Goal: Transaction & Acquisition: Purchase product/service

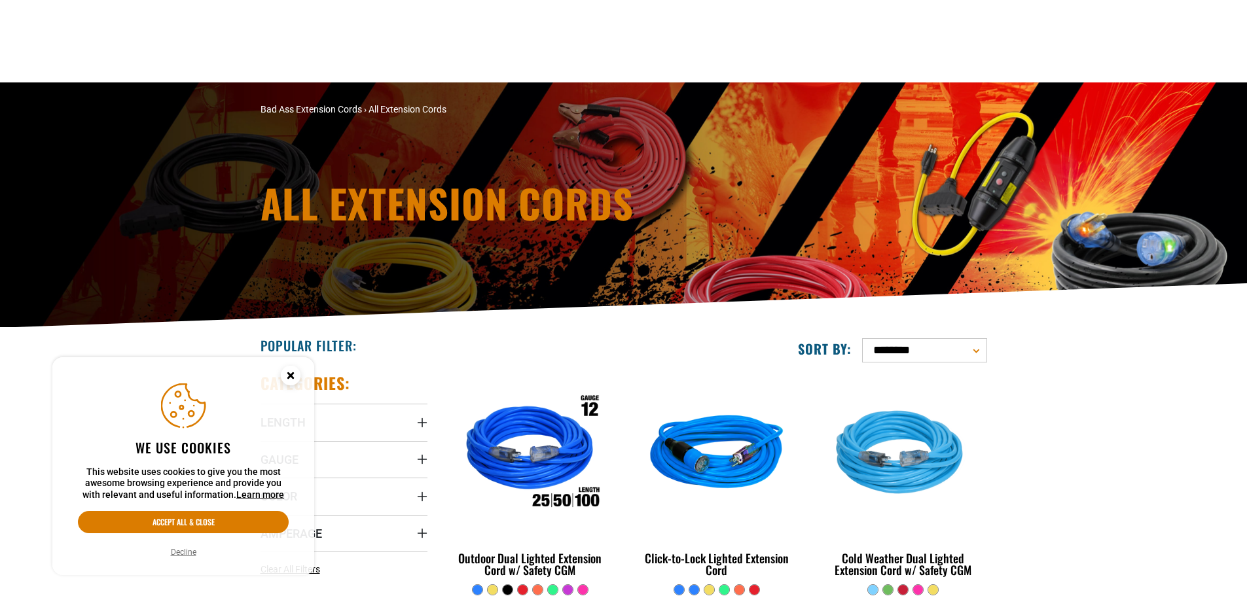
scroll to position [262, 0]
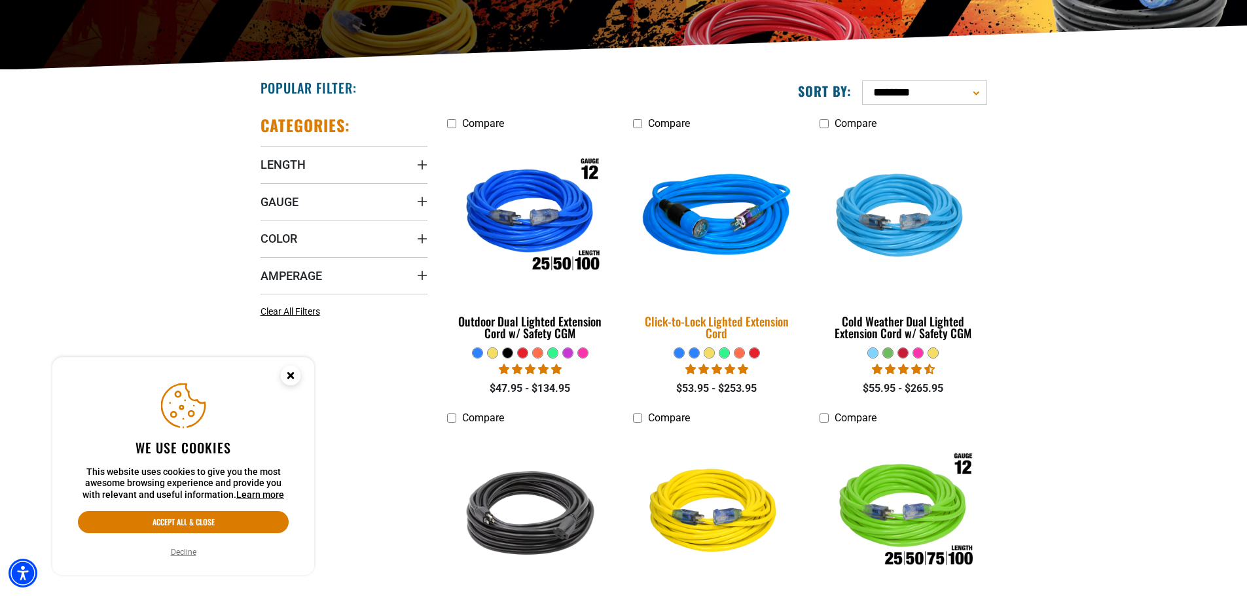
click at [728, 320] on div "Click-to-Lock Lighted Extension Cord" at bounding box center [716, 327] width 167 height 24
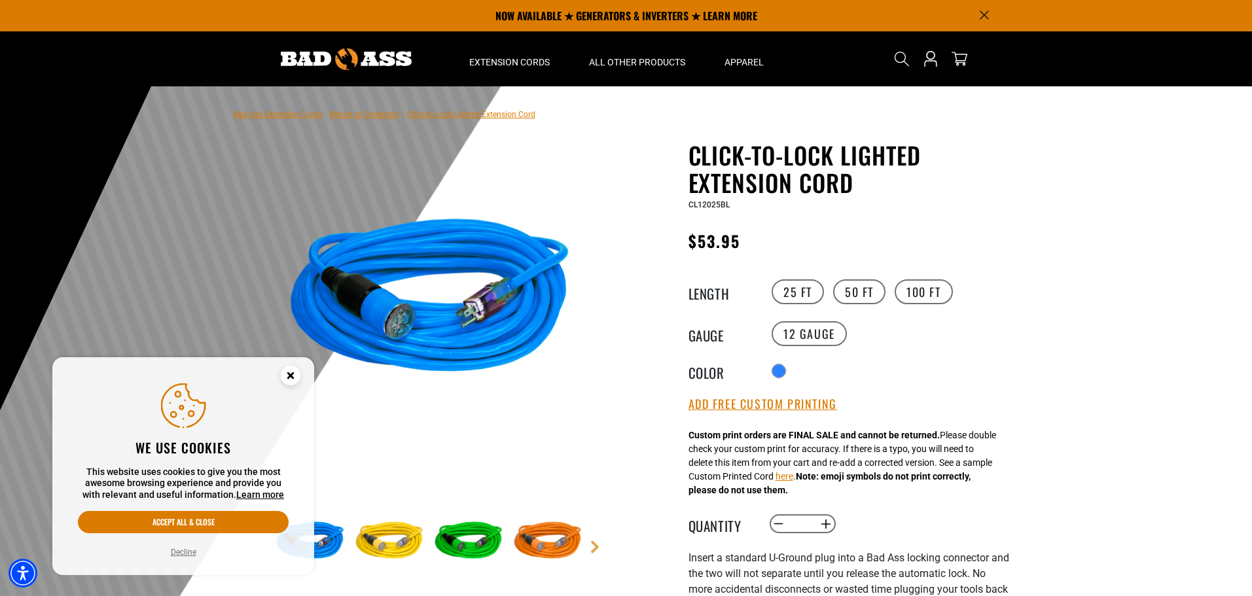
click at [406, 537] on img at bounding box center [389, 542] width 76 height 76
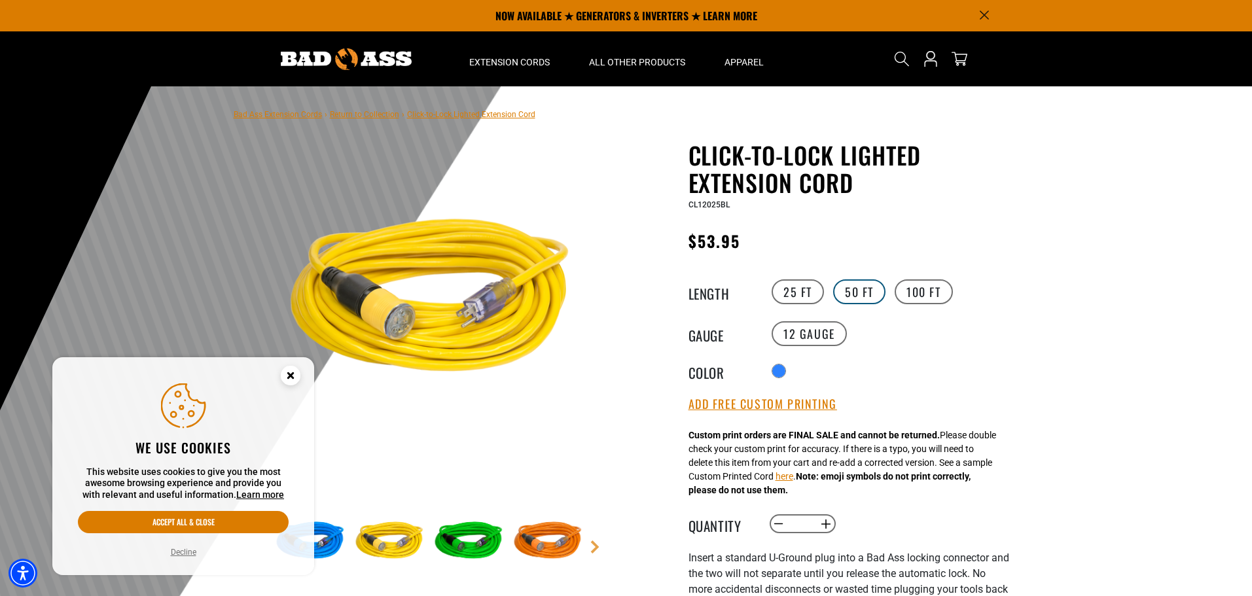
click at [856, 285] on label "50 FT" at bounding box center [859, 291] width 52 height 25
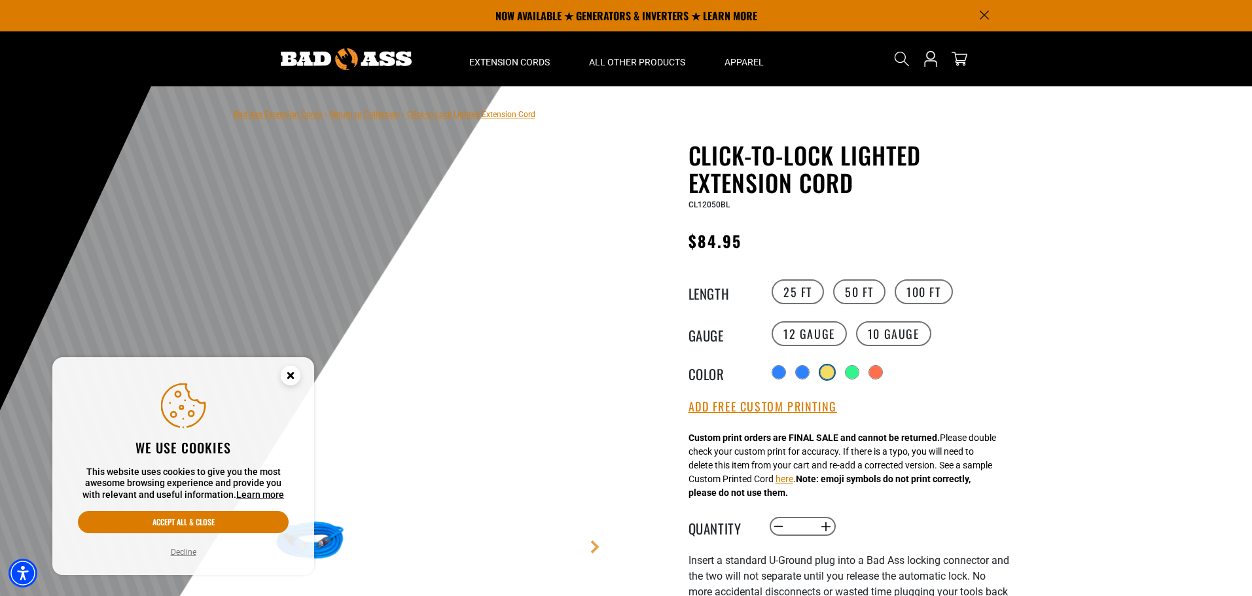
click at [832, 375] on div "products.product.variant_sold_out_or_unavailable" at bounding box center [827, 372] width 13 height 13
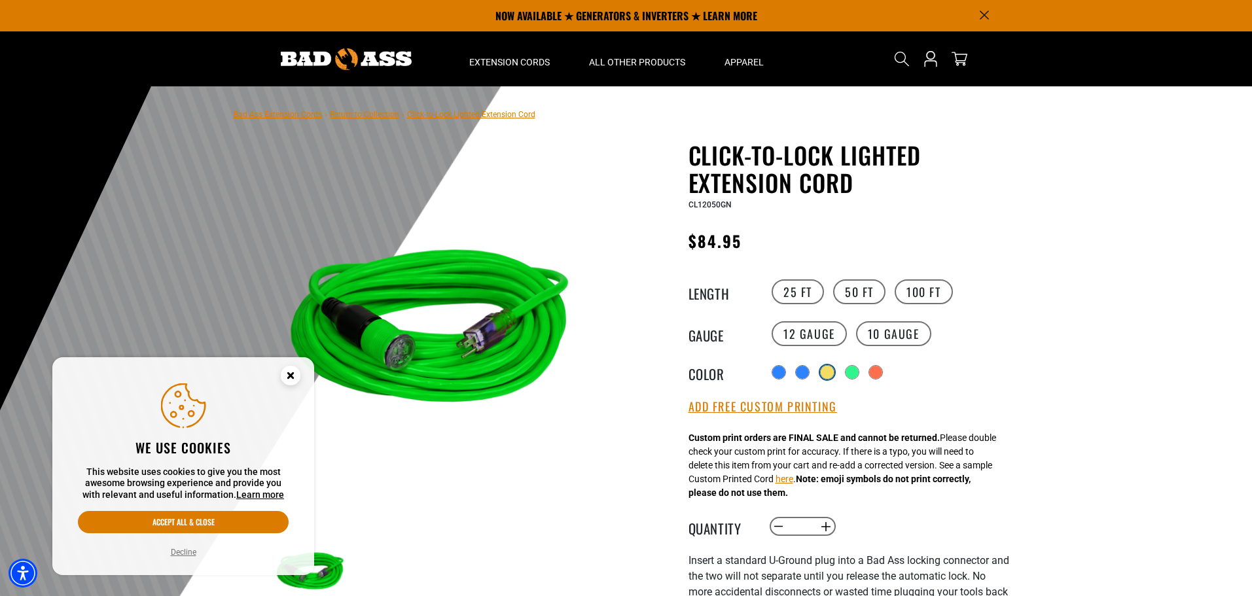
click at [826, 374] on div "products.product.variant_sold_out_or_unavailable" at bounding box center [827, 372] width 13 height 13
click at [853, 374] on div "products.product.variant_sold_out_or_unavailable" at bounding box center [850, 372] width 13 height 13
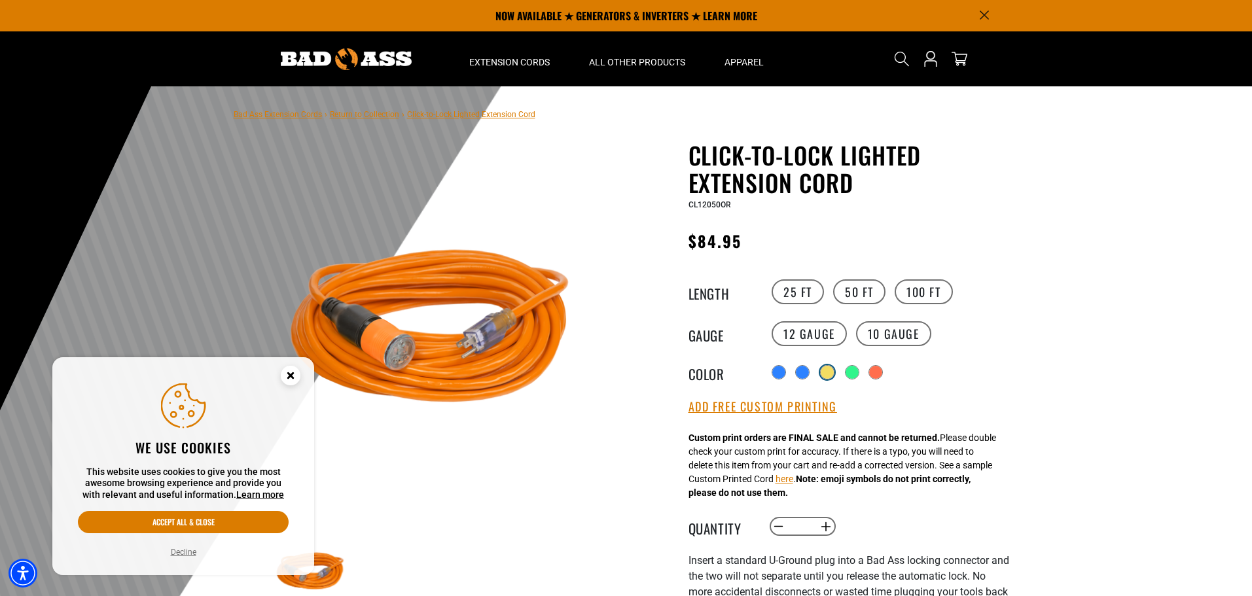
click at [832, 374] on div "products.product.variant_sold_out_or_unavailable" at bounding box center [827, 372] width 13 height 13
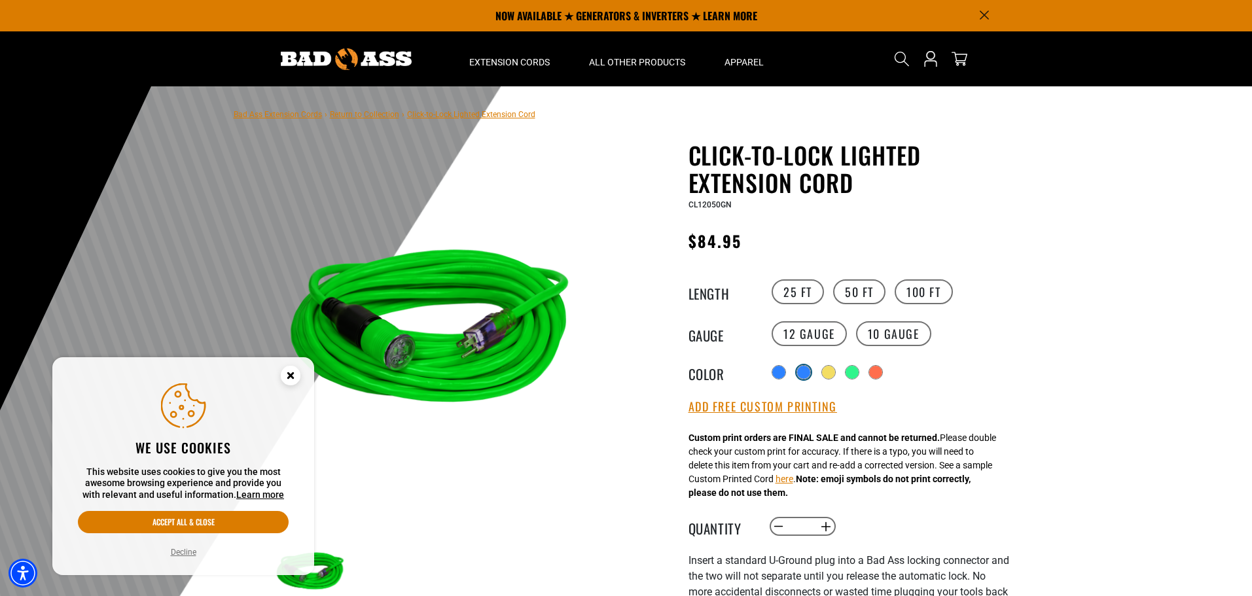
click at [805, 375] on div "products.product.variant_sold_out_or_unavailable" at bounding box center [803, 372] width 13 height 13
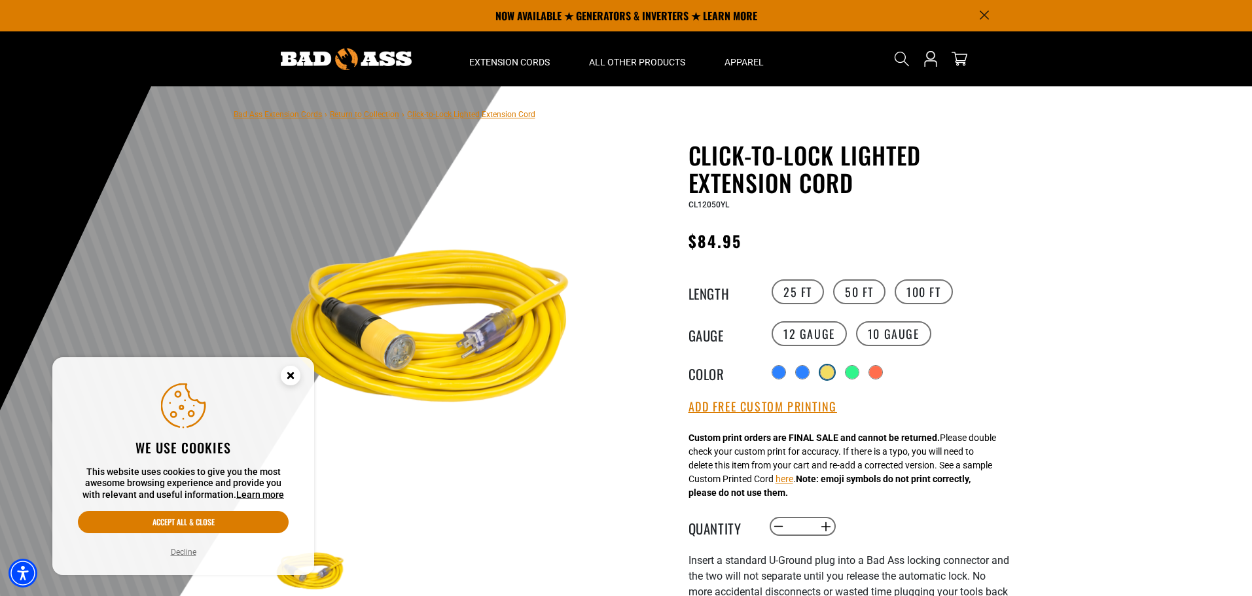
click at [827, 376] on div "products.product.variant_sold_out_or_unavailable" at bounding box center [827, 372] width 13 height 13
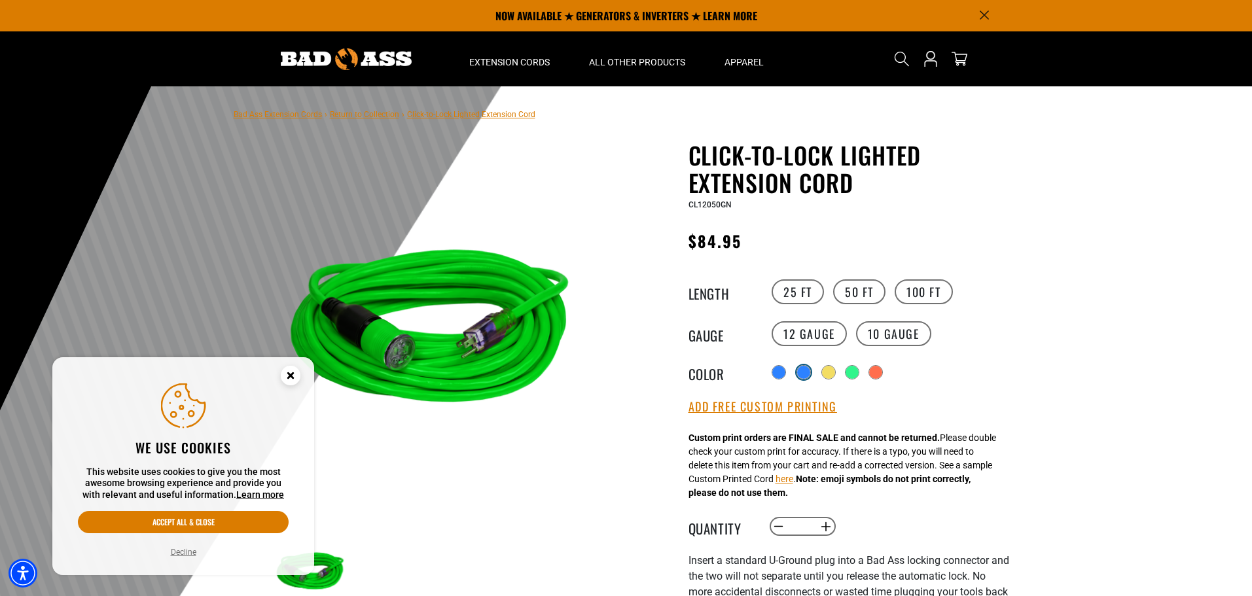
click at [804, 376] on div "products.product.variant_sold_out_or_unavailable" at bounding box center [803, 372] width 13 height 13
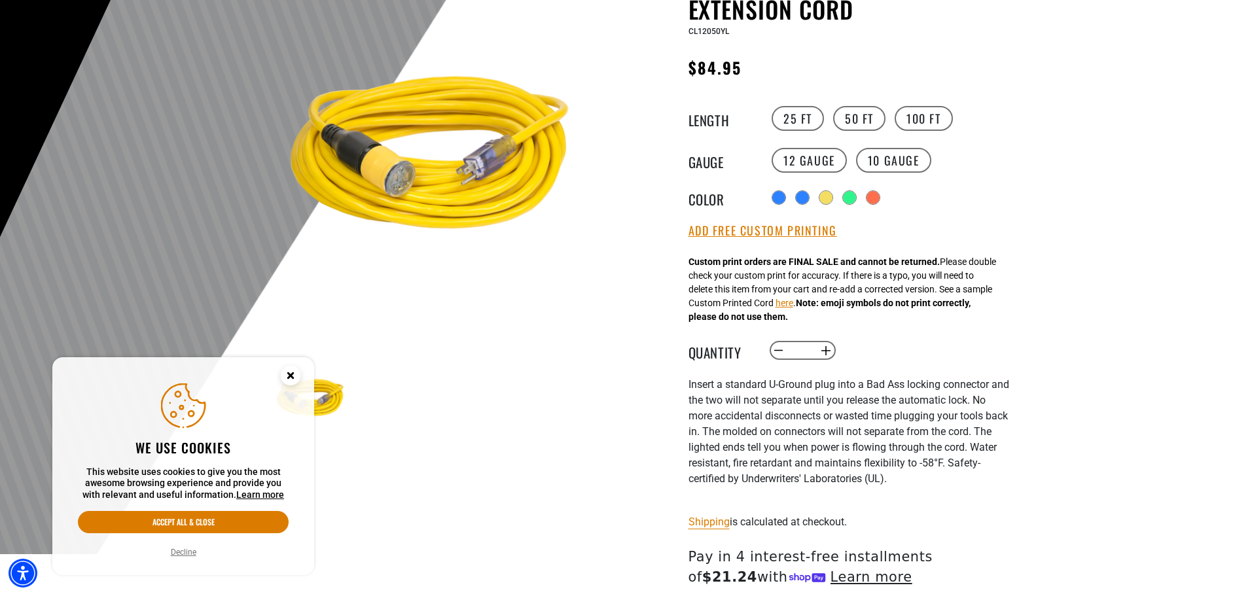
scroll to position [262, 0]
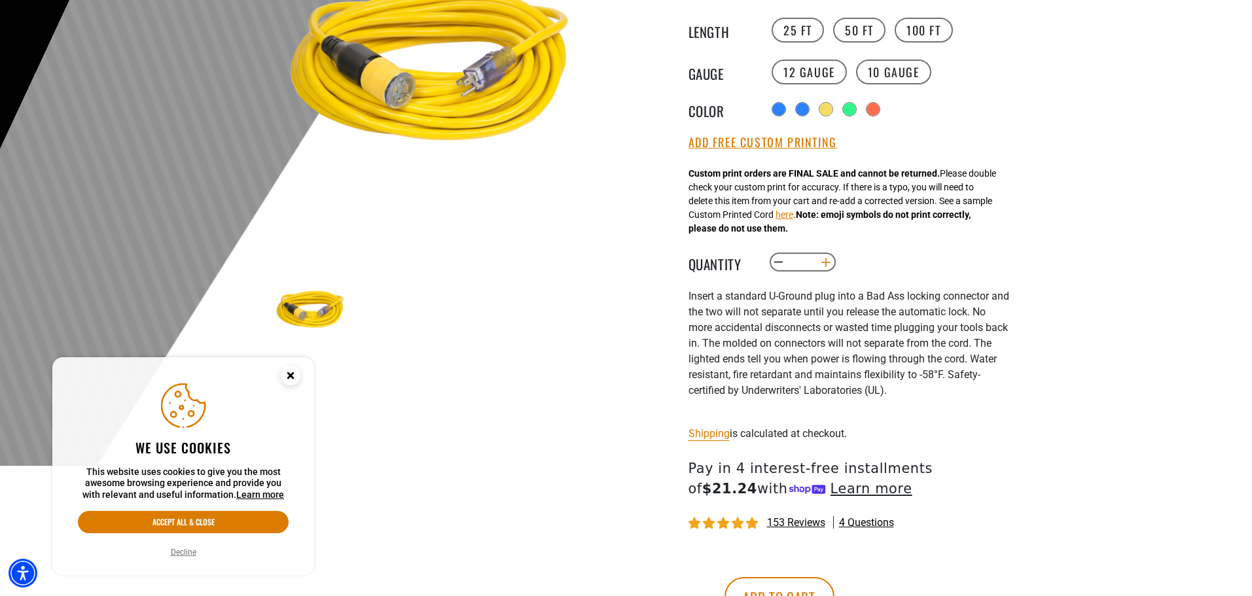
click at [823, 268] on button "Increase quantity for Click-to-Lock Lighted Extension Cord" at bounding box center [825, 262] width 20 height 22
type input "*"
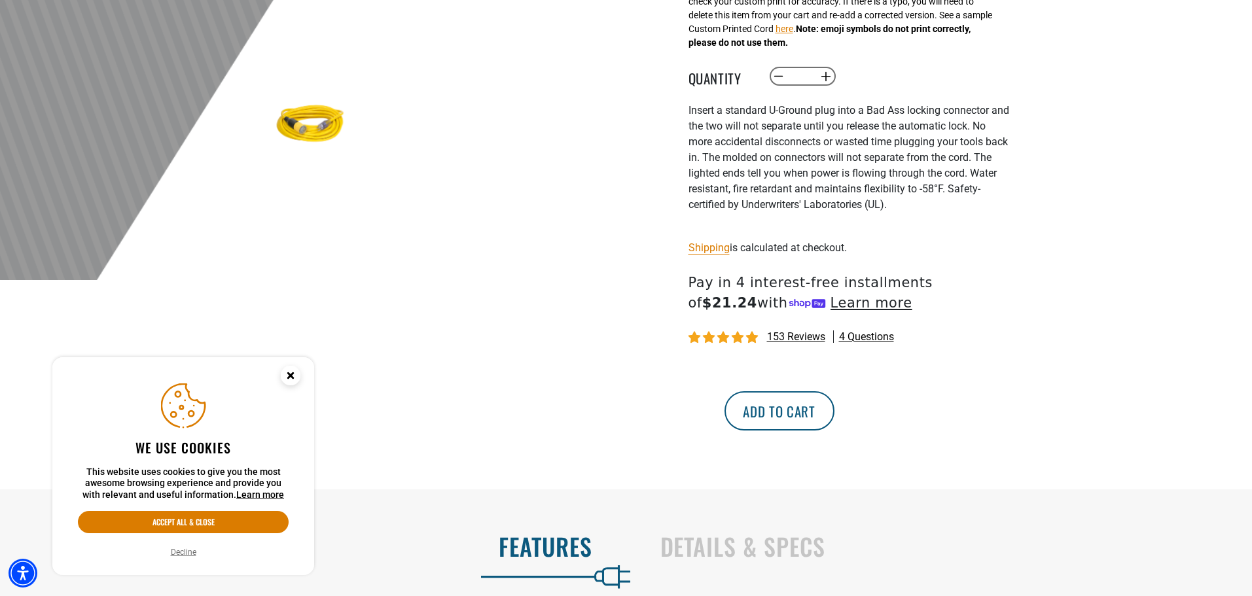
scroll to position [458, 0]
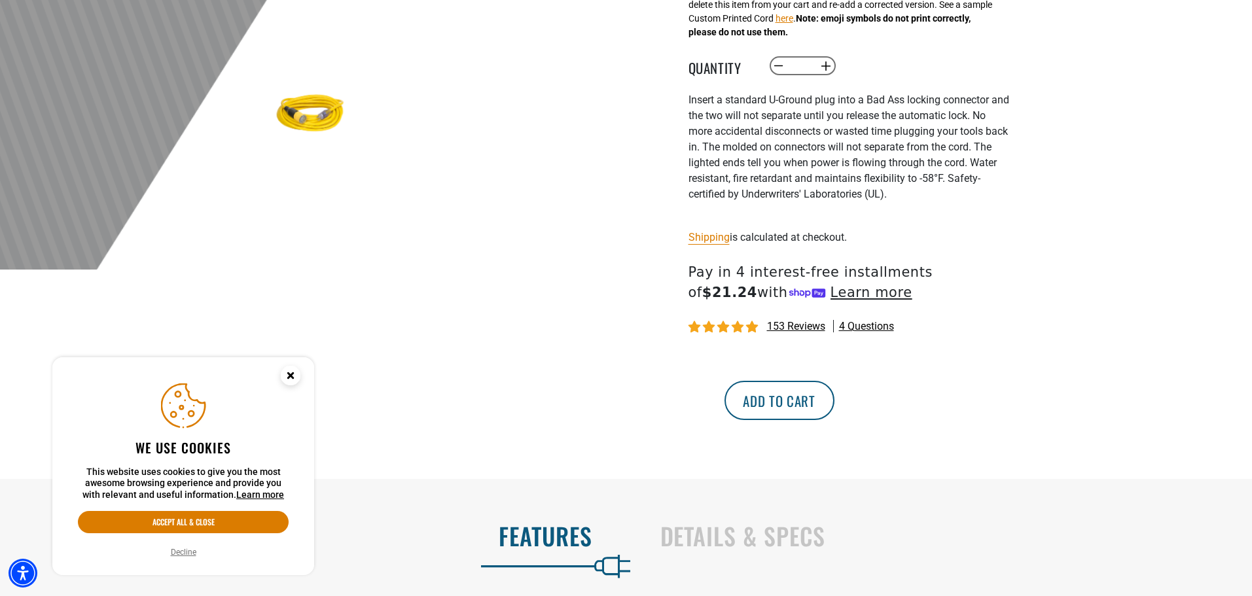
click at [834, 412] on button "Add to cart" at bounding box center [779, 400] width 110 height 39
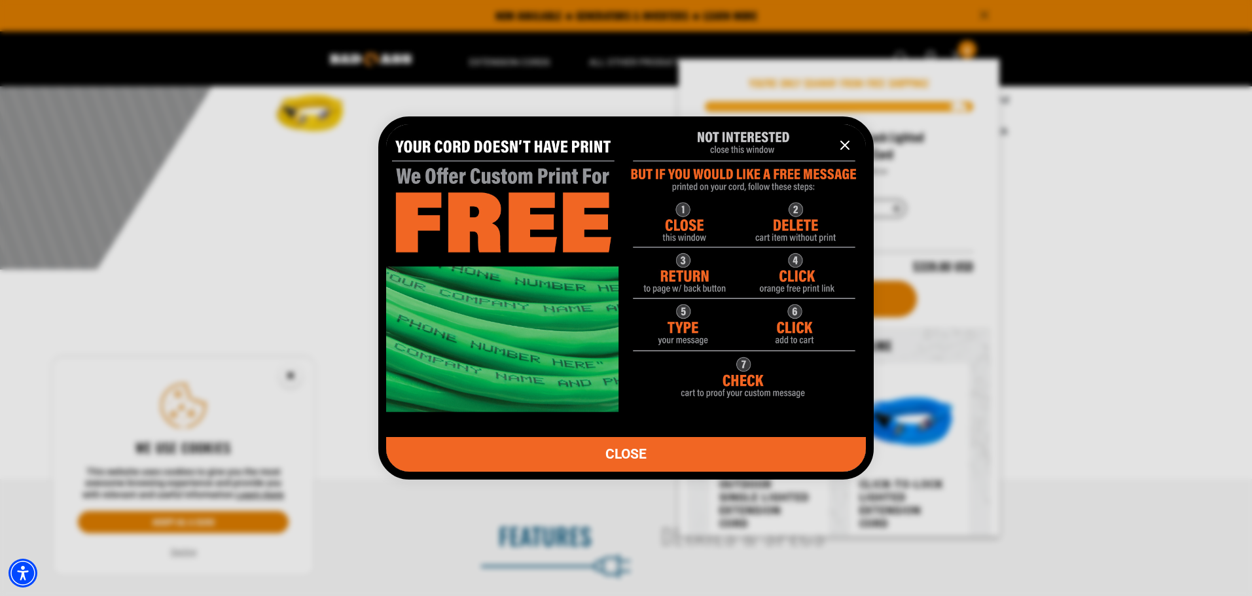
scroll to position [393, 0]
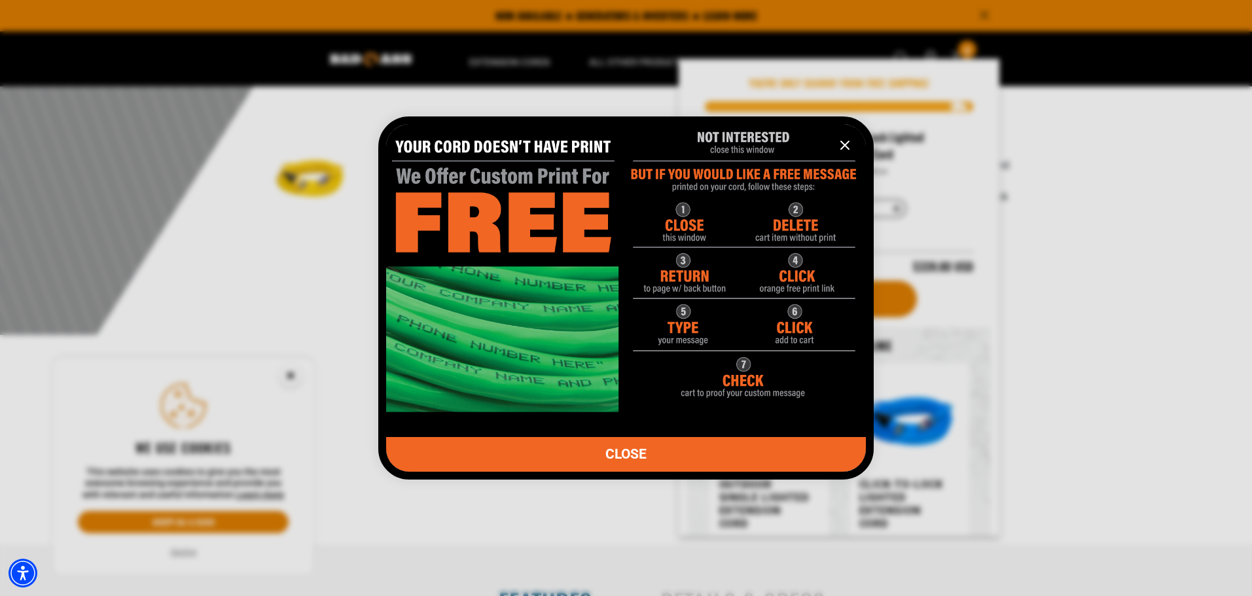
click at [845, 141] on icon "information" at bounding box center [845, 145] width 16 height 16
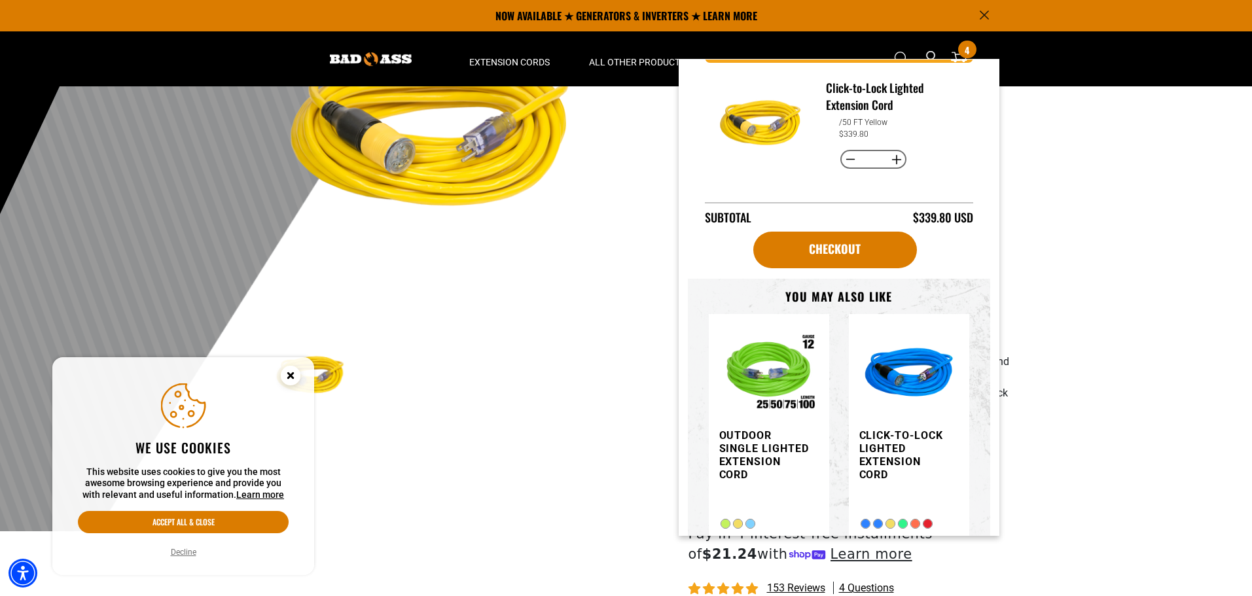
scroll to position [0, 0]
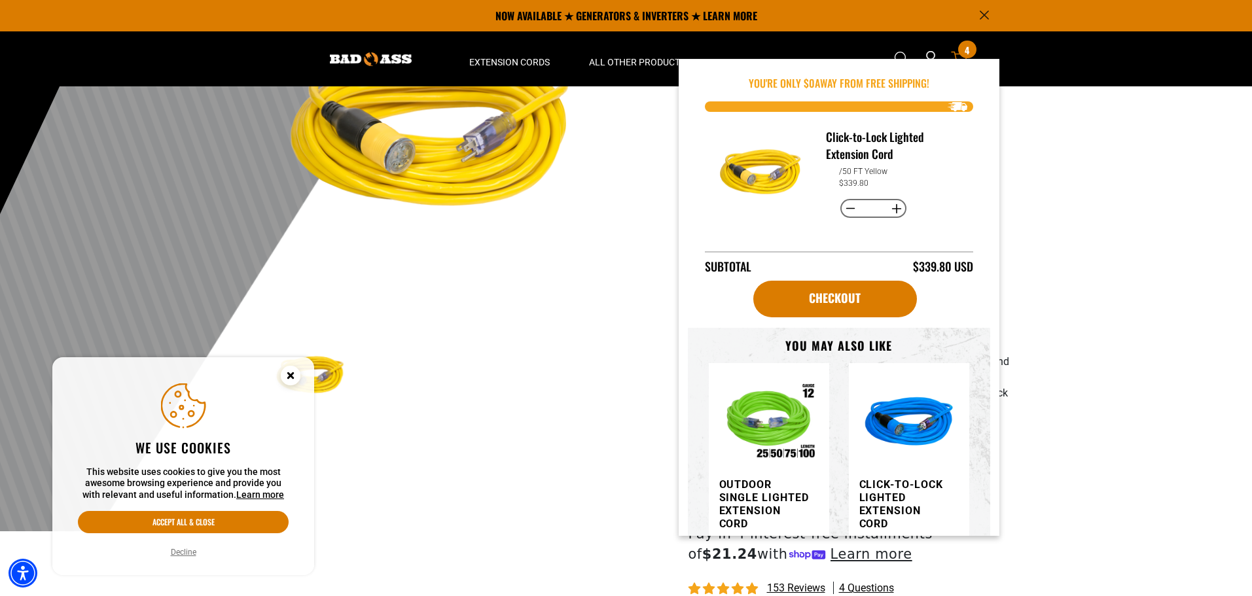
click at [952, 55] on icon "cart" at bounding box center [959, 58] width 17 height 17
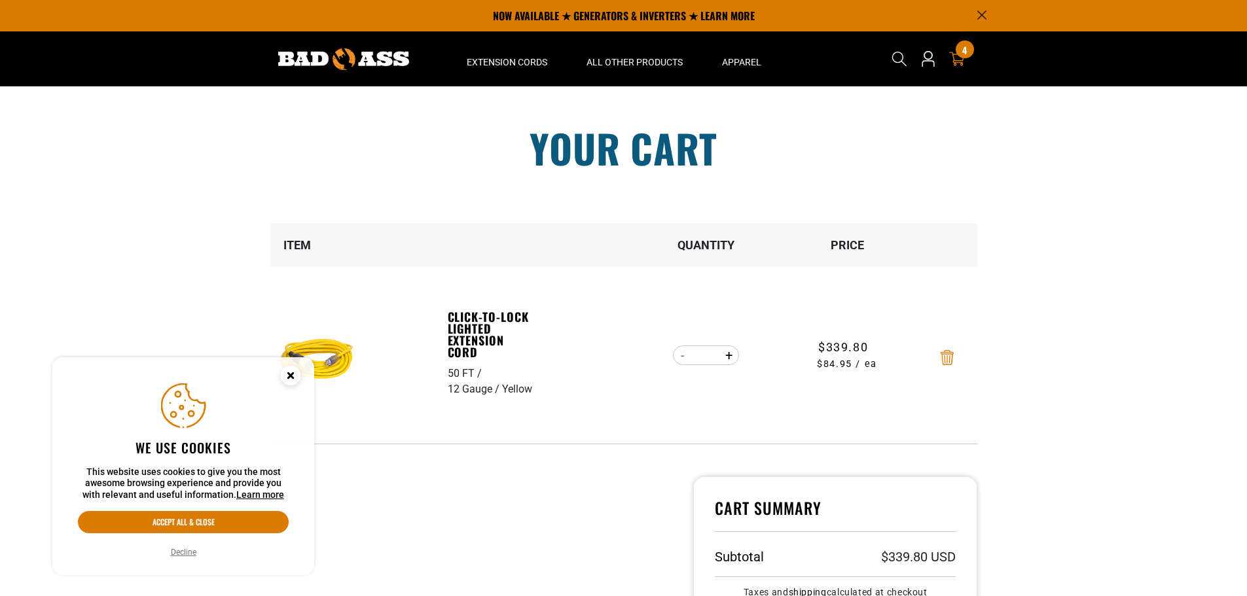
click at [945, 359] on icon "Remove Click-to-Lock Lighted Extension Cord - 50 FT / 12 Gauge / Yellow" at bounding box center [946, 357] width 13 height 15
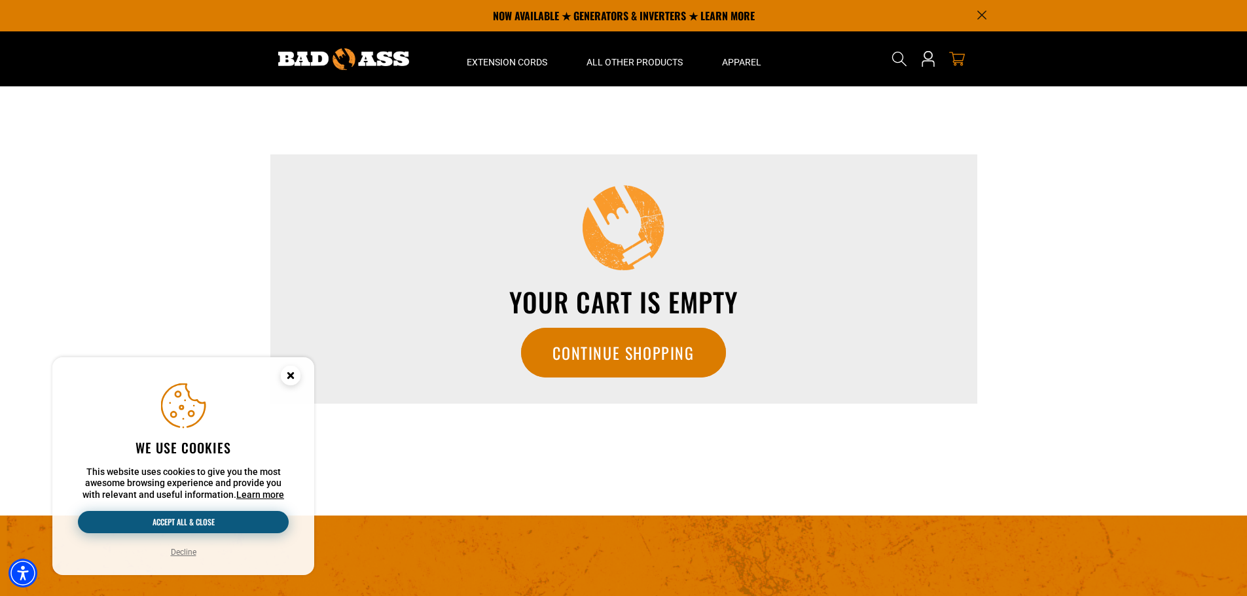
click at [190, 520] on button "Accept all & close" at bounding box center [183, 522] width 211 height 22
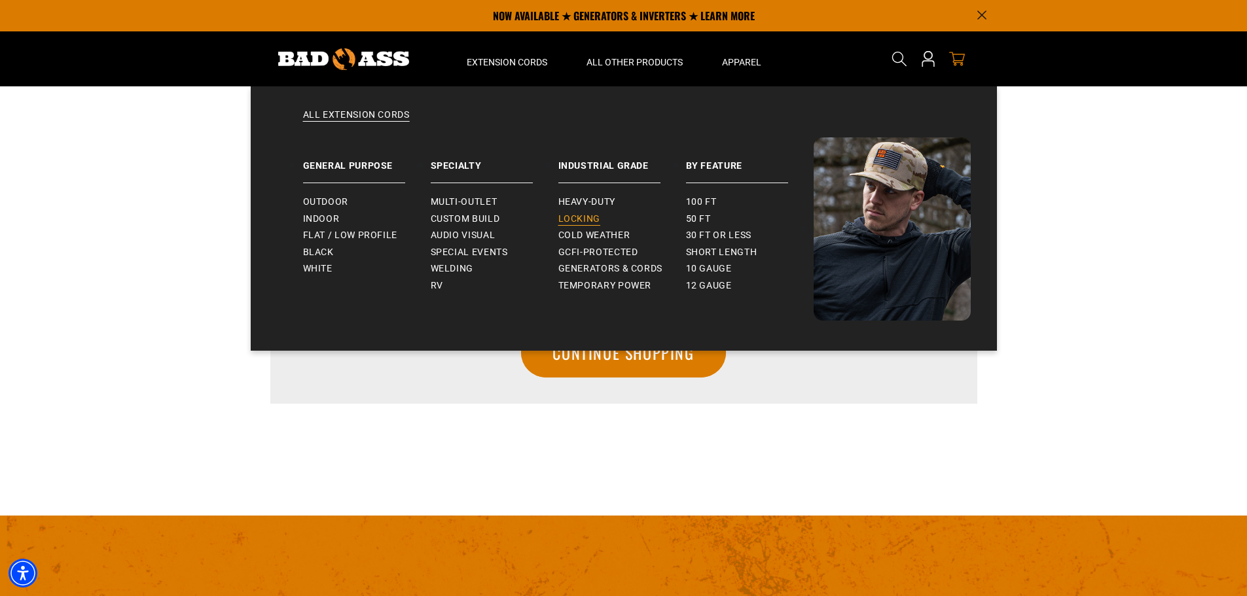
click at [588, 219] on span "Locking" at bounding box center [579, 219] width 42 height 12
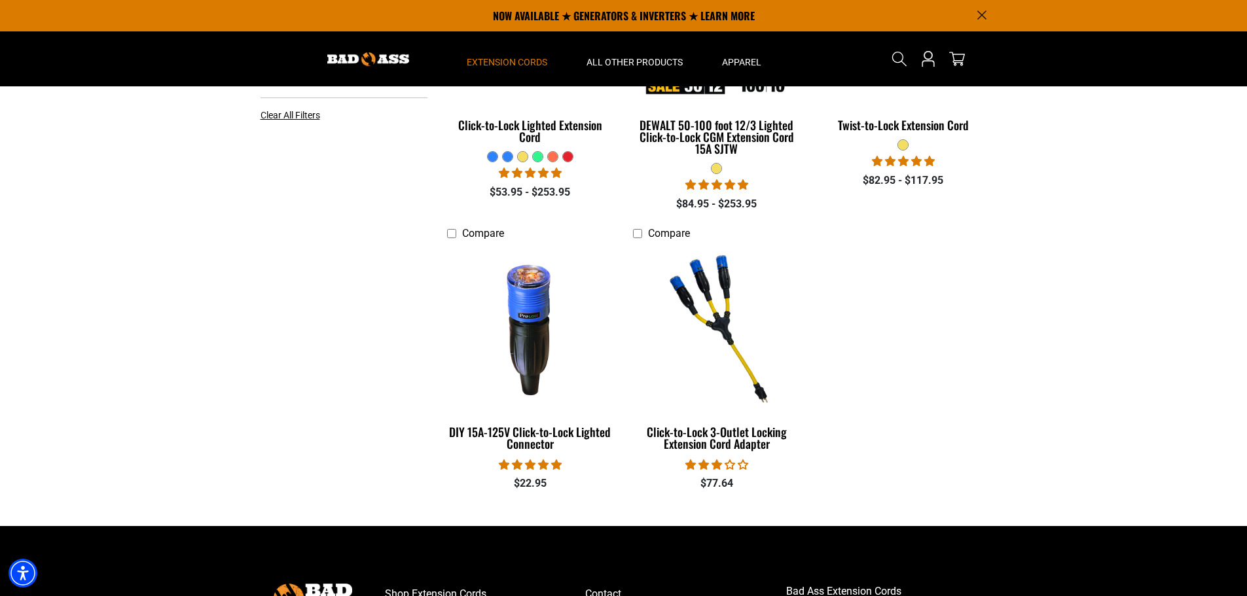
scroll to position [327, 0]
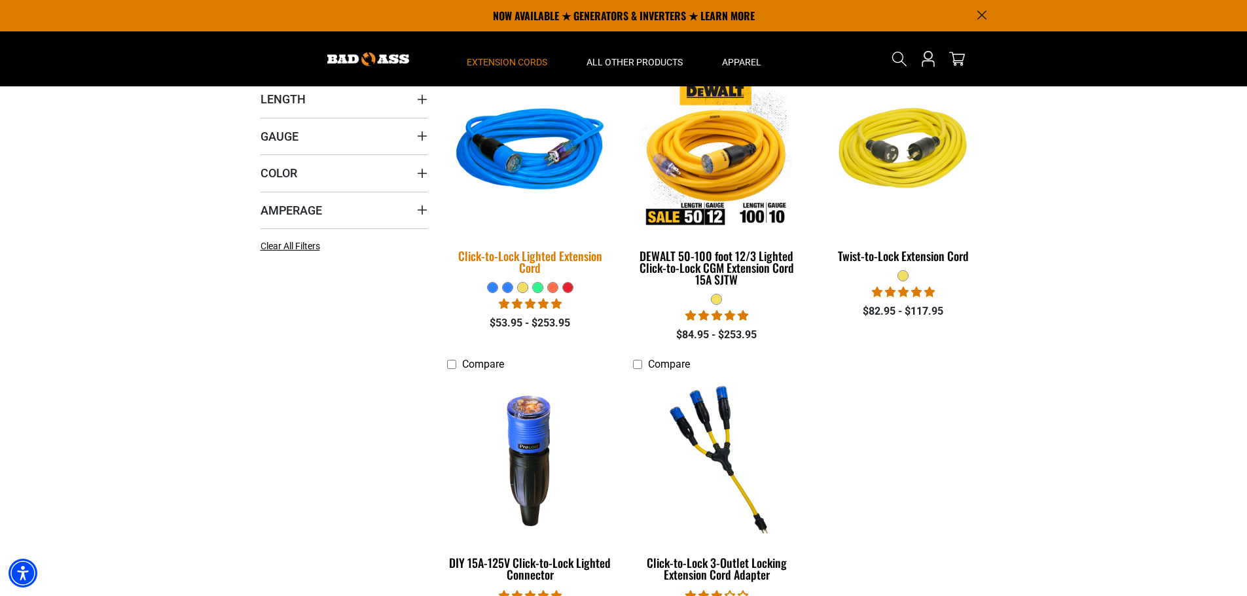
click at [554, 161] on img at bounding box center [529, 153] width 183 height 168
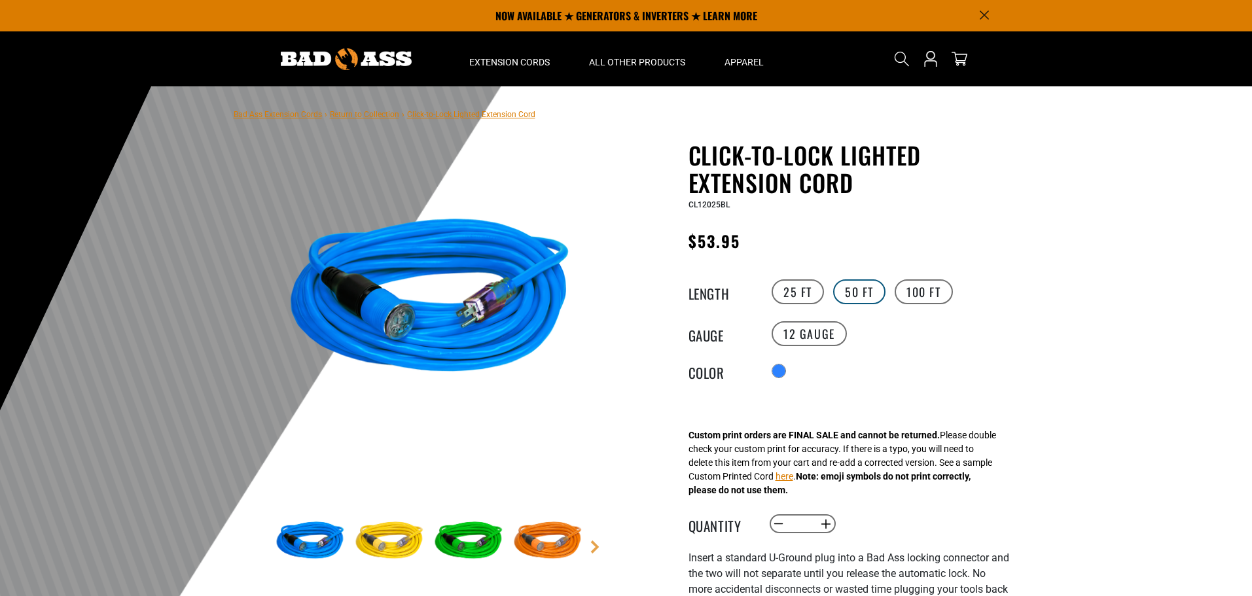
click at [845, 292] on label "50 FT" at bounding box center [859, 291] width 52 height 25
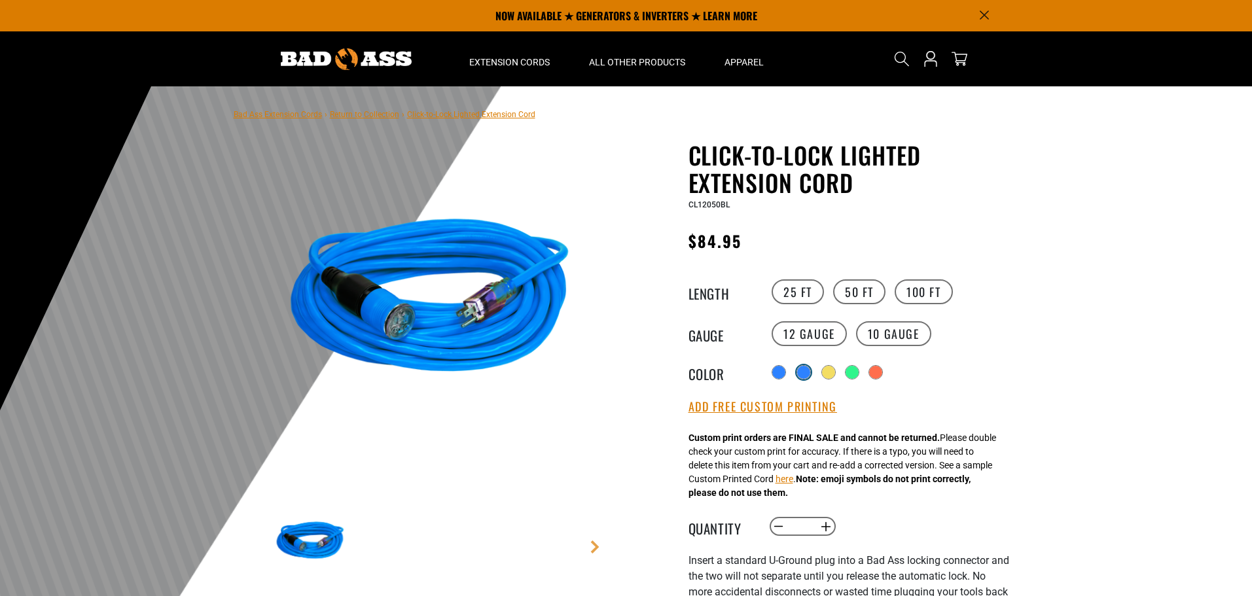
click at [808, 372] on div "products.product.variant_sold_out_or_unavailable" at bounding box center [803, 372] width 13 height 13
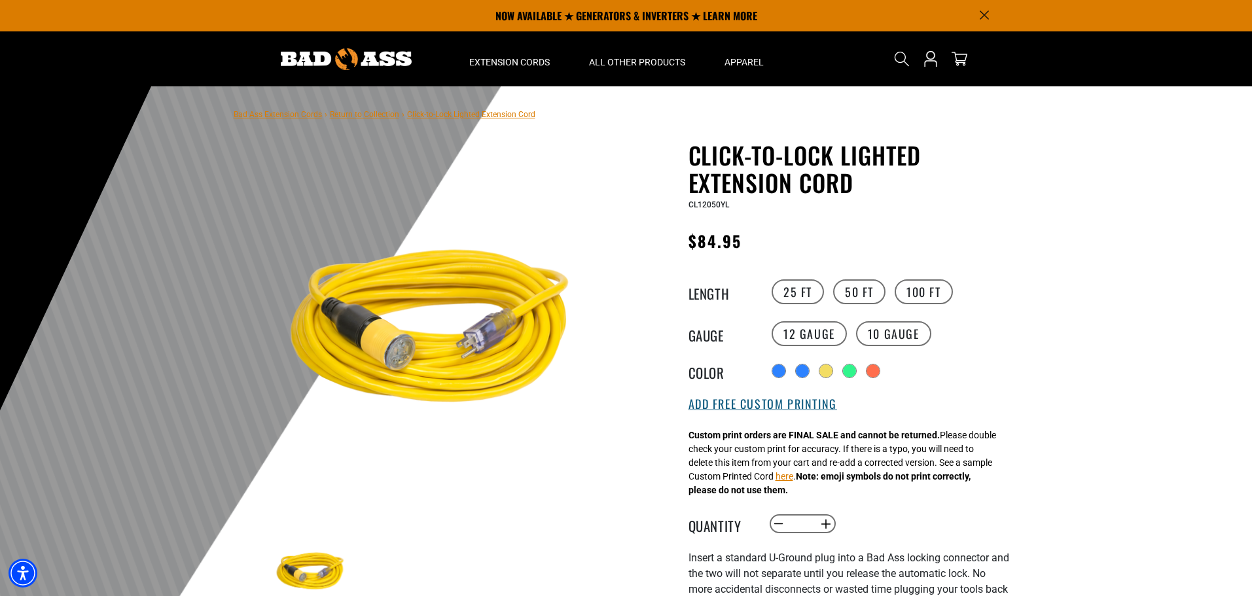
click at [754, 406] on button "Add Free Custom Printing" at bounding box center [762, 404] width 149 height 14
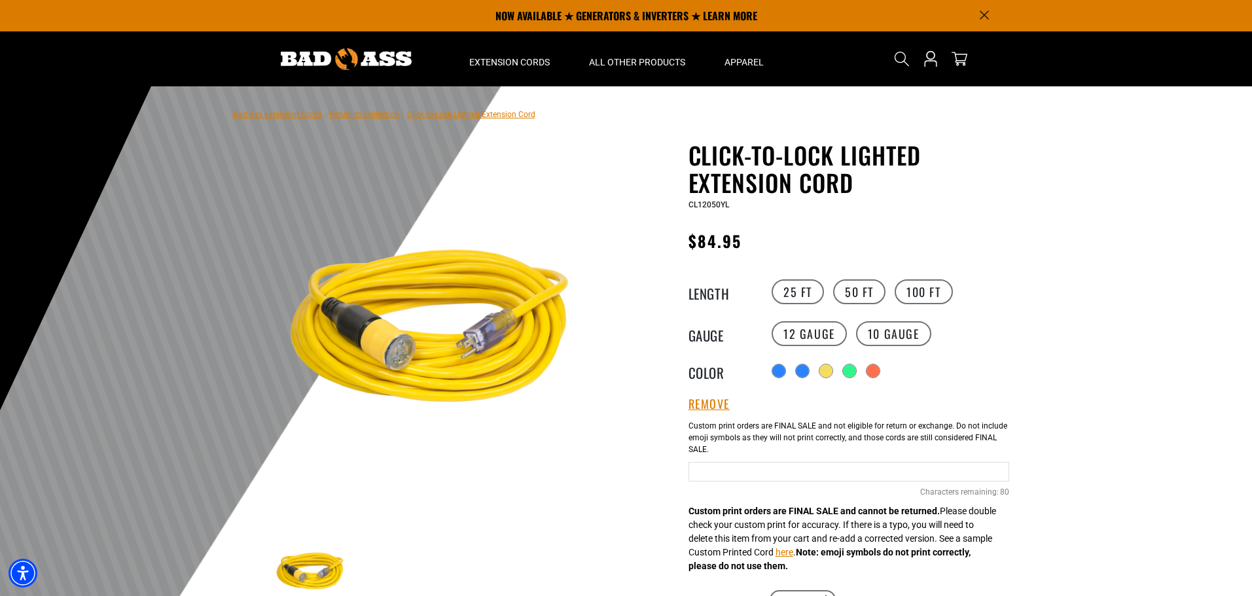
click at [753, 472] on input "text" at bounding box center [848, 472] width 321 height 20
type input "**********"
click at [840, 433] on label "Yellow Cables" at bounding box center [848, 438] width 320 height 48
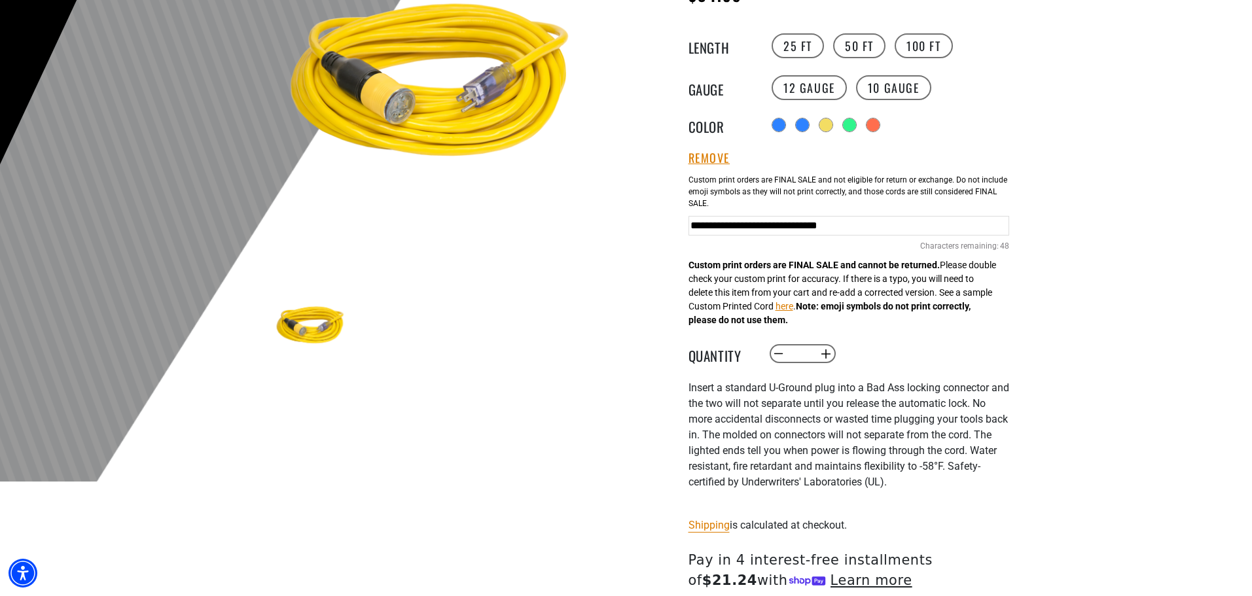
scroll to position [262, 0]
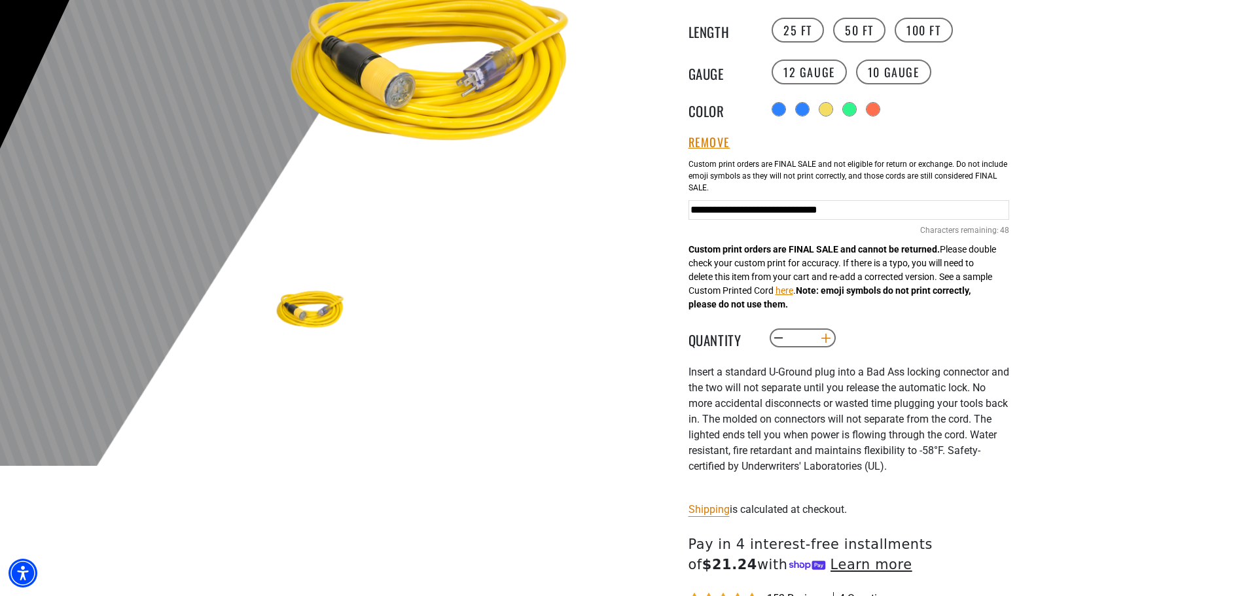
click at [829, 345] on button "Increase quantity for Click-to-Lock Lighted Extension Cord" at bounding box center [825, 338] width 20 height 22
click at [828, 344] on button "Increase quantity for Click-to-Lock Lighted Extension Cord" at bounding box center [825, 338] width 20 height 22
type input "*"
click at [881, 400] on span "nsert a standard U-Ground plug into a Bad Ass locking connector and the two wil…" at bounding box center [848, 419] width 321 height 107
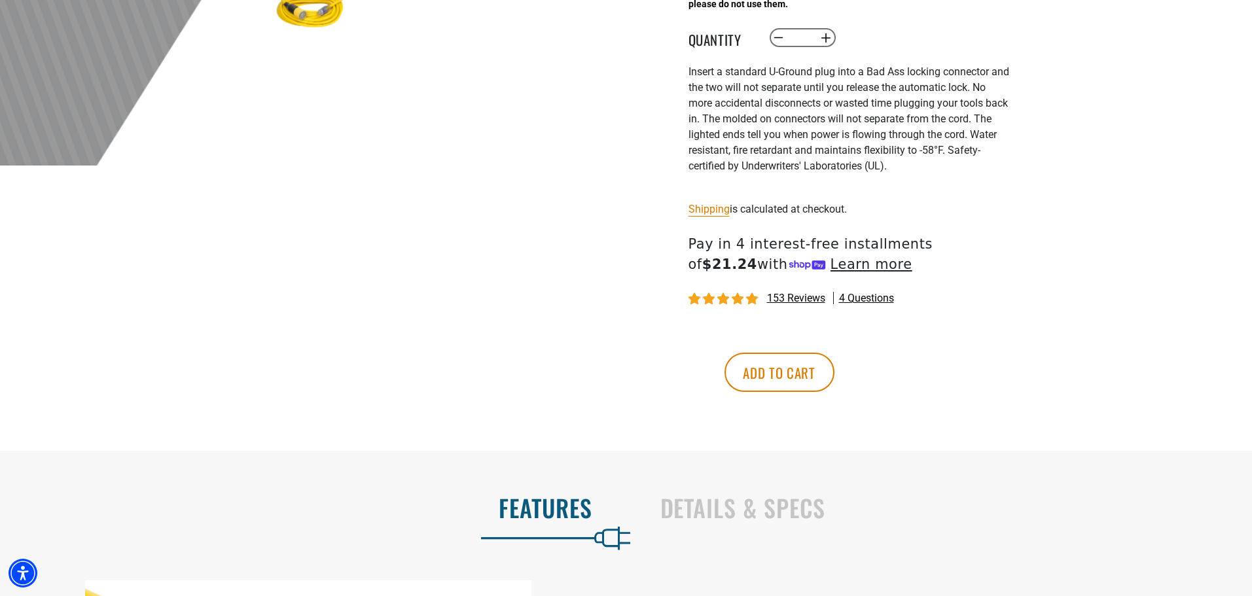
scroll to position [589, 0]
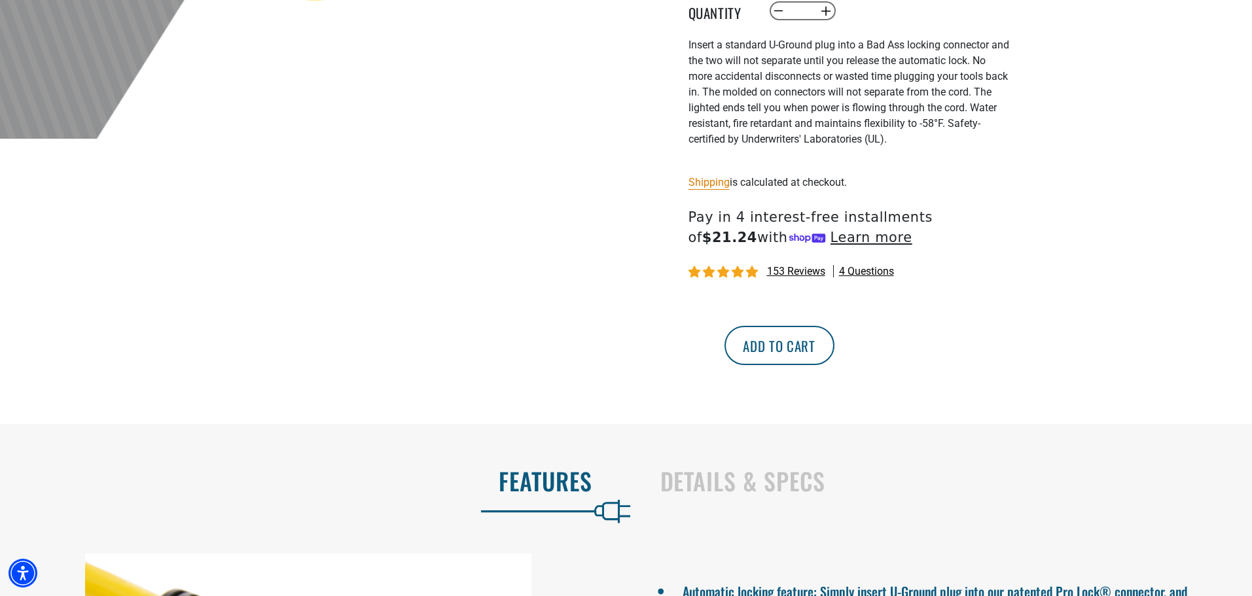
click at [834, 350] on button "Add to cart" at bounding box center [779, 345] width 110 height 39
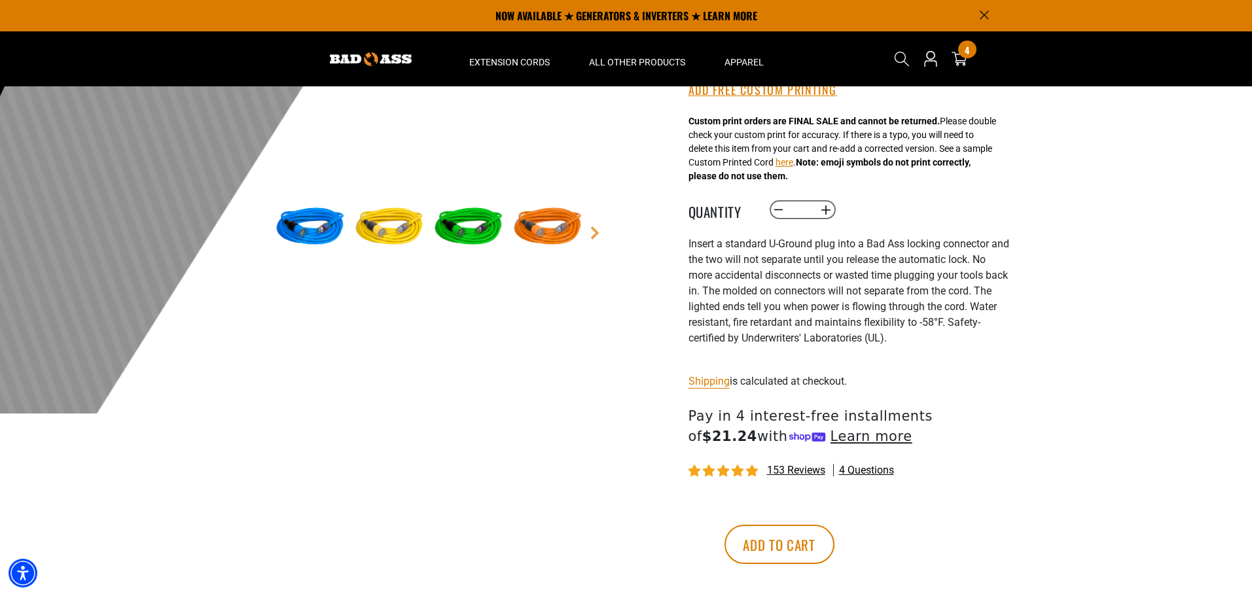
scroll to position [262, 0]
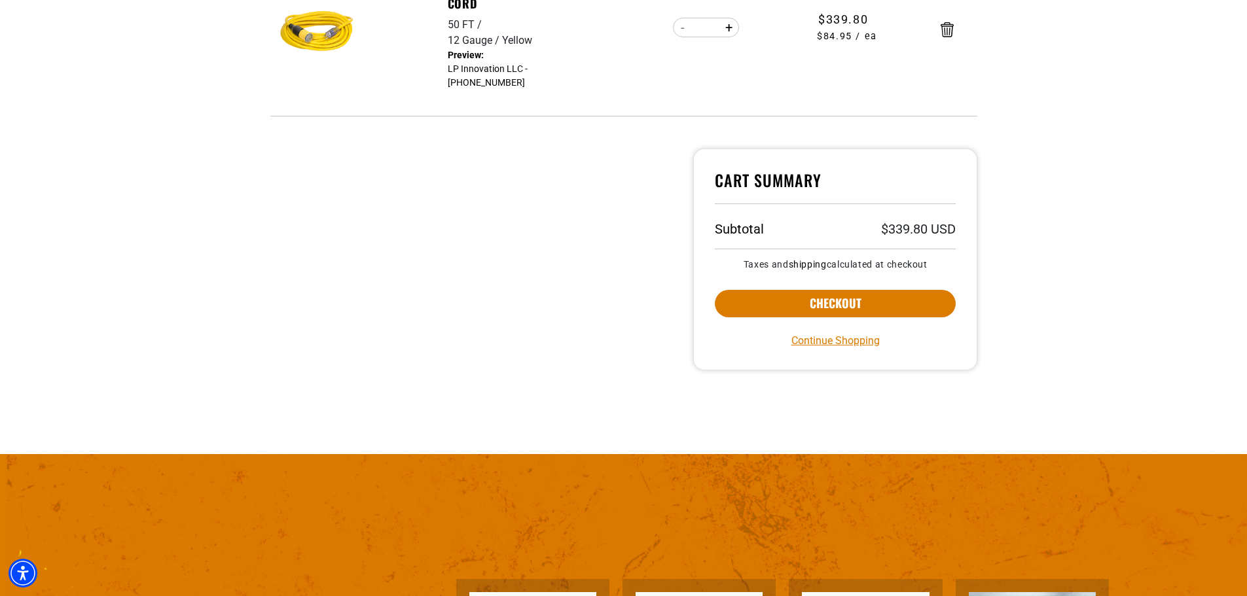
scroll to position [393, 0]
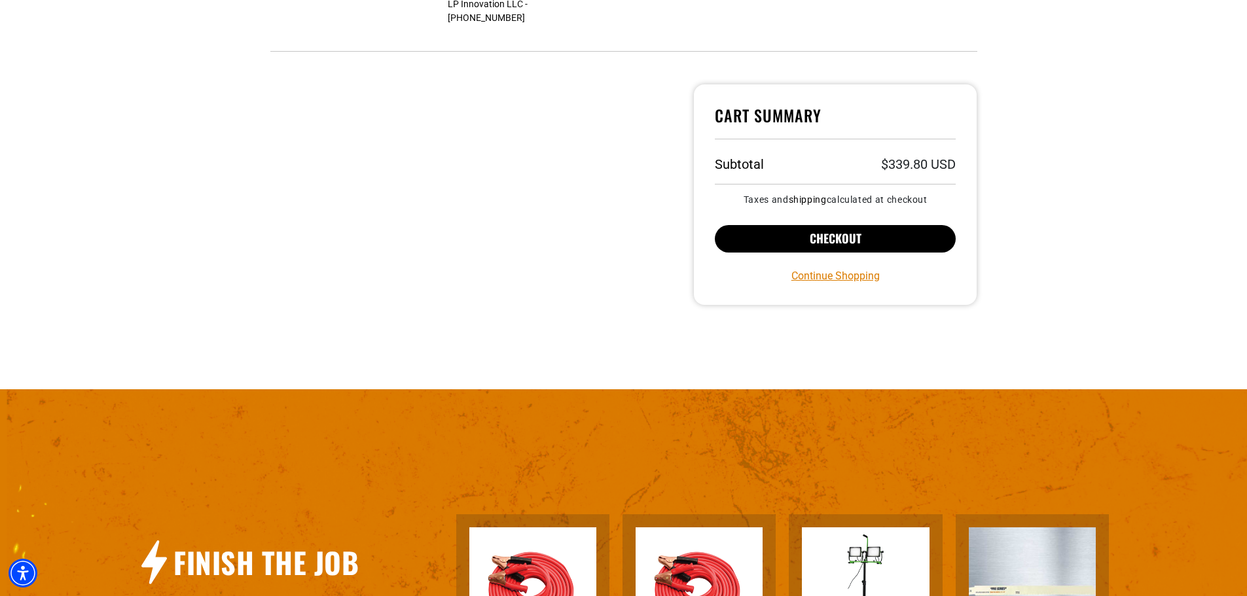
click at [855, 243] on button "Checkout" at bounding box center [835, 238] width 241 height 27
